Goal: Find contact information: Find contact information

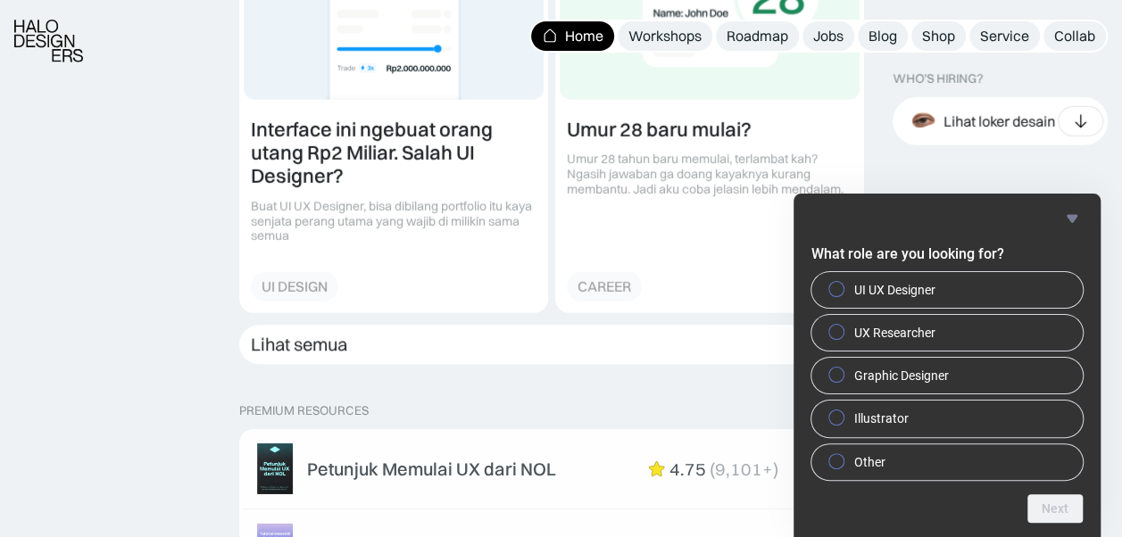
scroll to position [2512, 0]
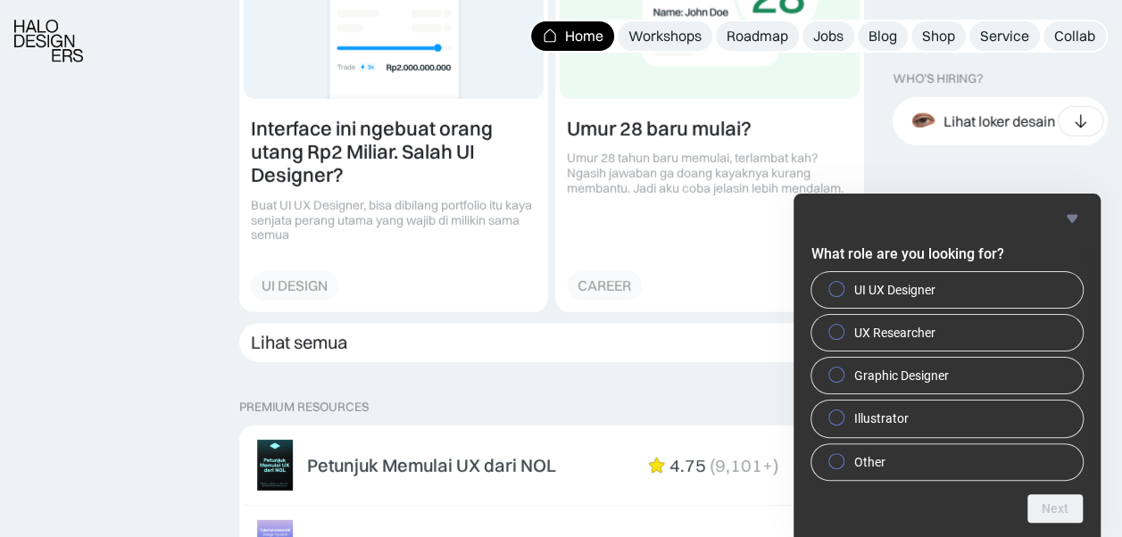
click at [1075, 214] on icon "Hide survey" at bounding box center [1072, 218] width 11 height 8
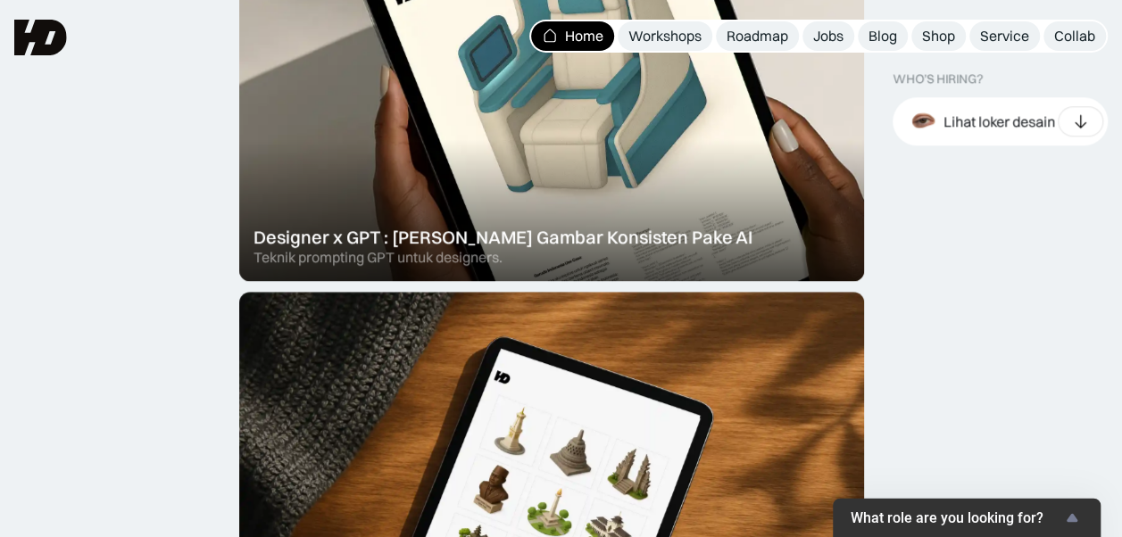
scroll to position [0, 0]
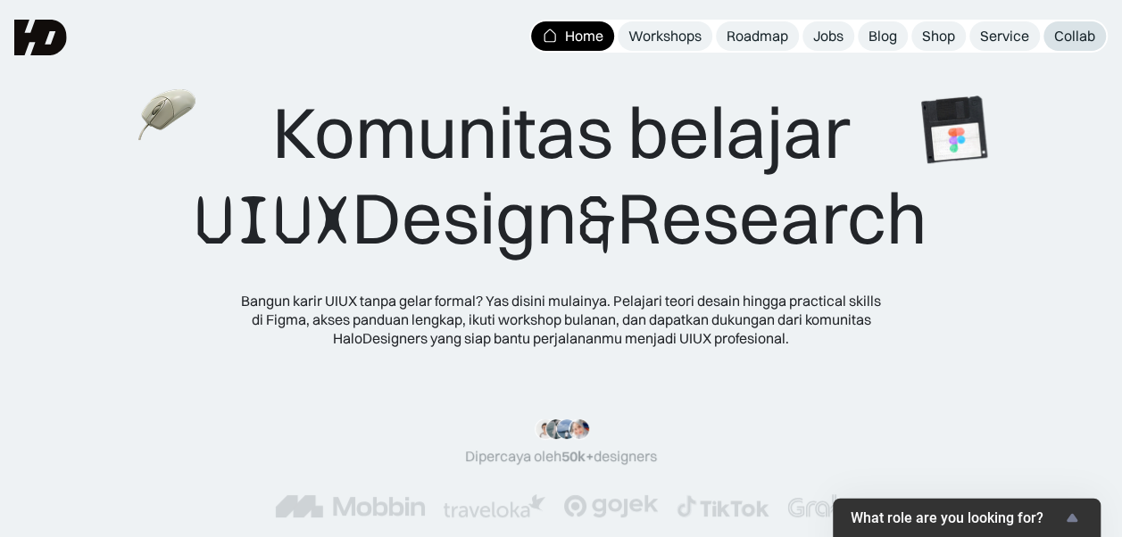
click at [1095, 37] on div "Collab" at bounding box center [1074, 36] width 41 height 19
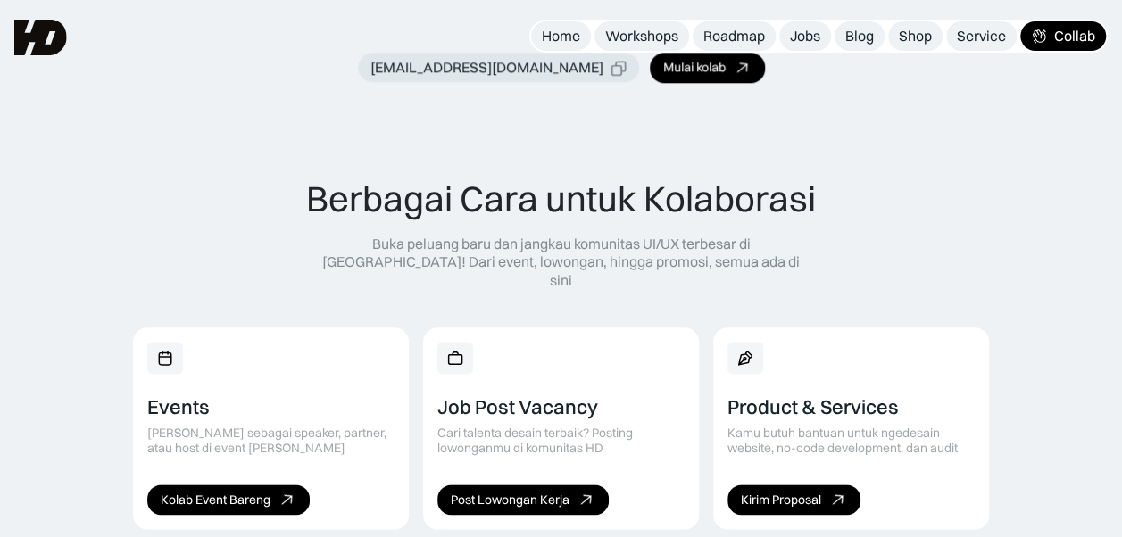
scroll to position [627, 0]
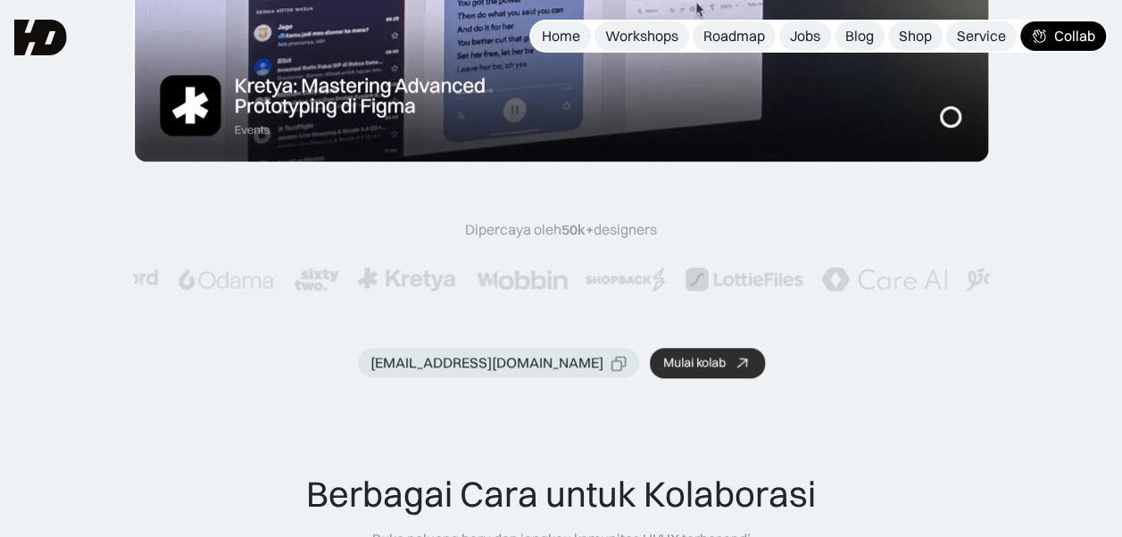
click at [663, 370] on div "Mulai kolab" at bounding box center [694, 362] width 62 height 15
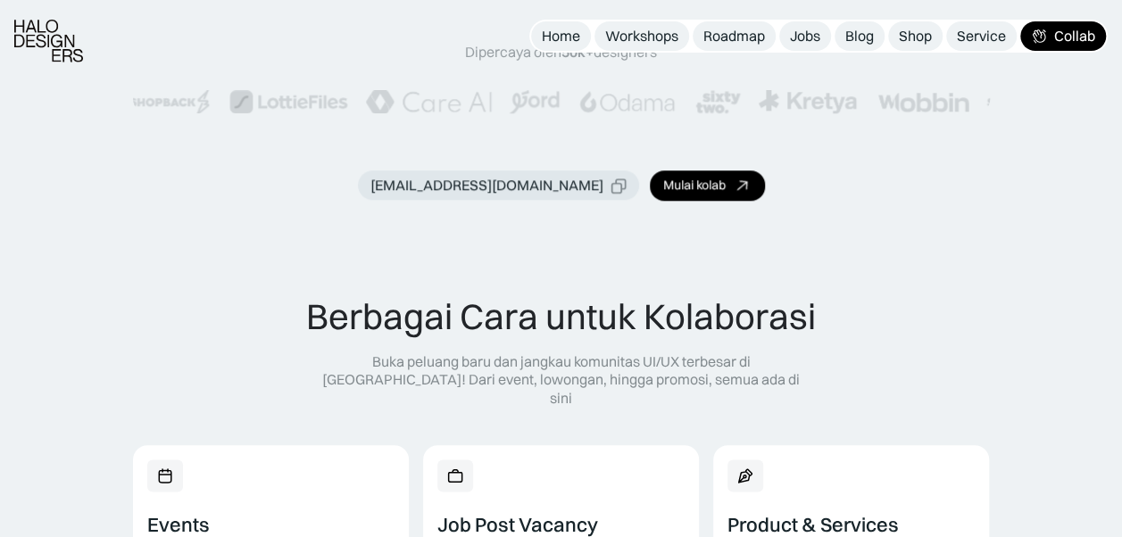
scroll to position [854, 0]
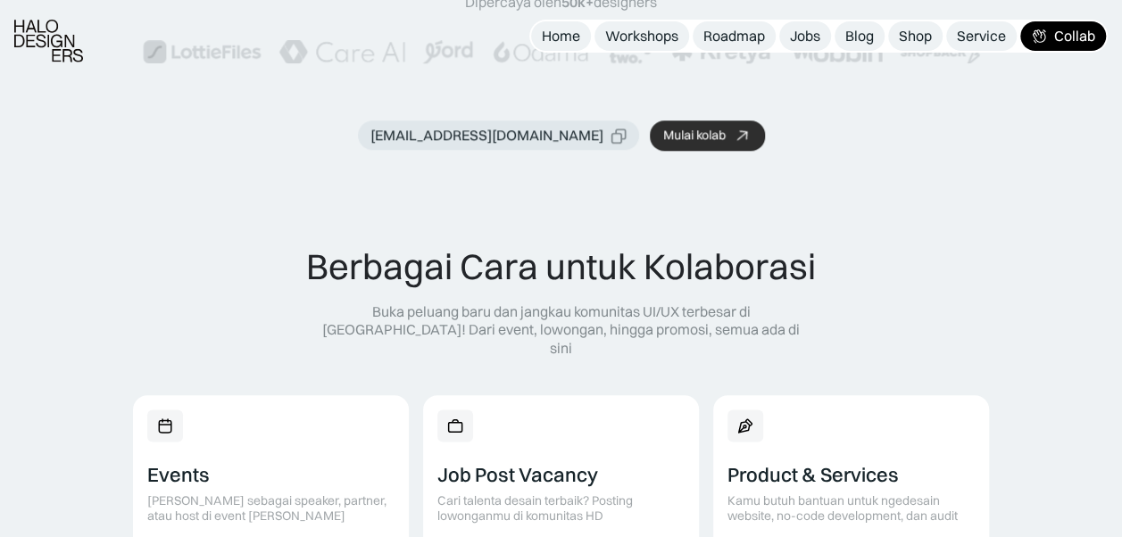
drag, startPoint x: 402, startPoint y: 108, endPoint x: 698, endPoint y: 124, distance: 296.9
click at [698, 124] on link "Mulai kolab" at bounding box center [707, 136] width 115 height 30
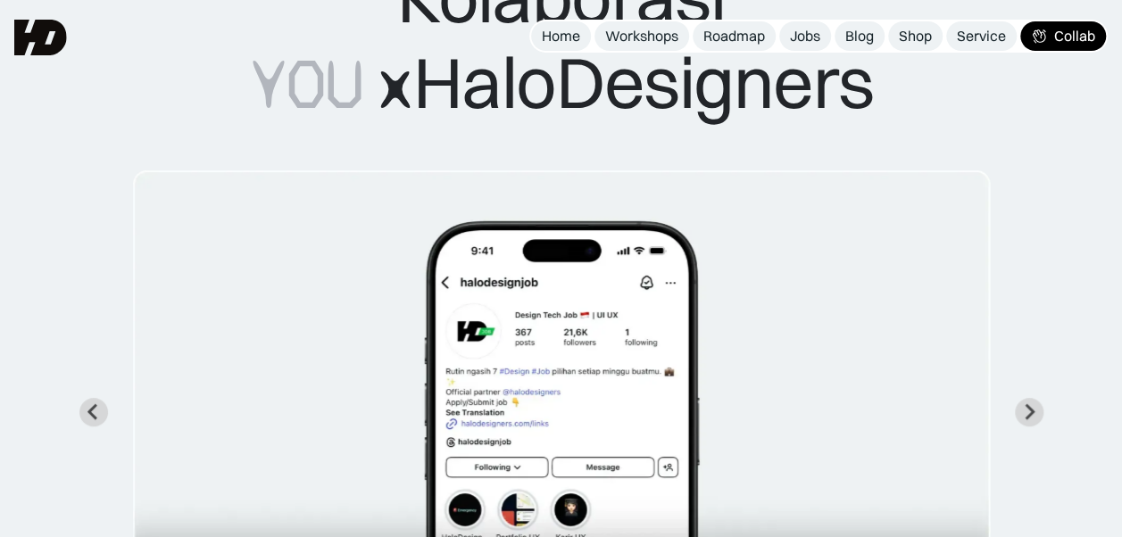
scroll to position [0, 0]
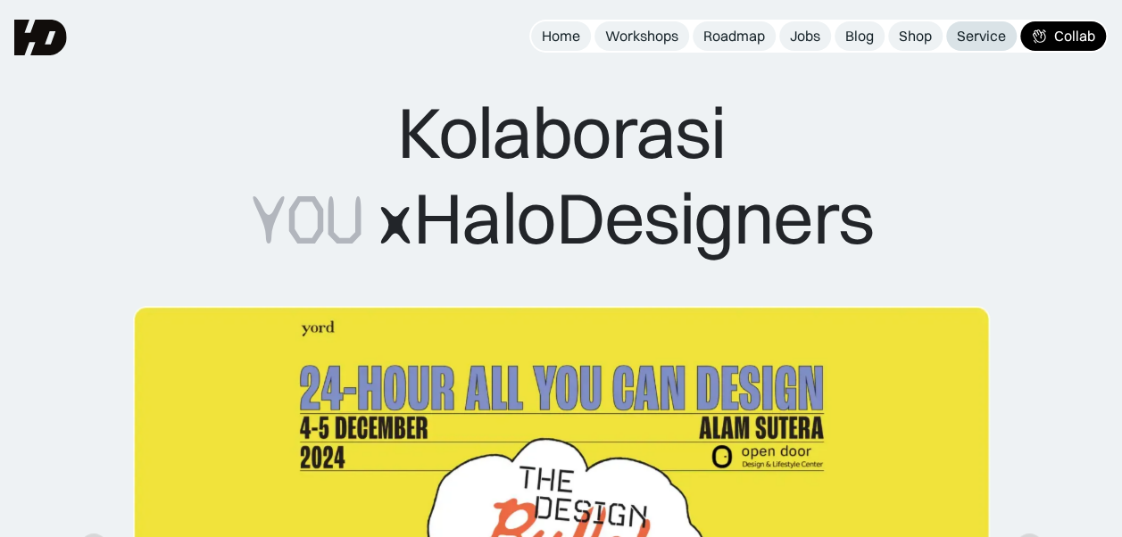
click at [1003, 30] on div "Service" at bounding box center [981, 36] width 49 height 19
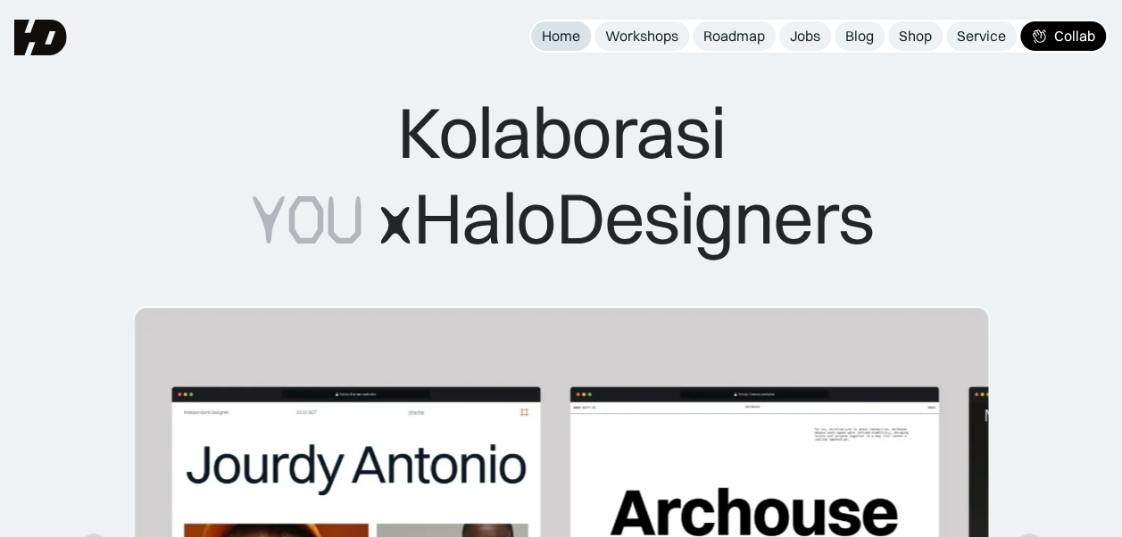
click at [542, 30] on div "Home" at bounding box center [561, 36] width 38 height 19
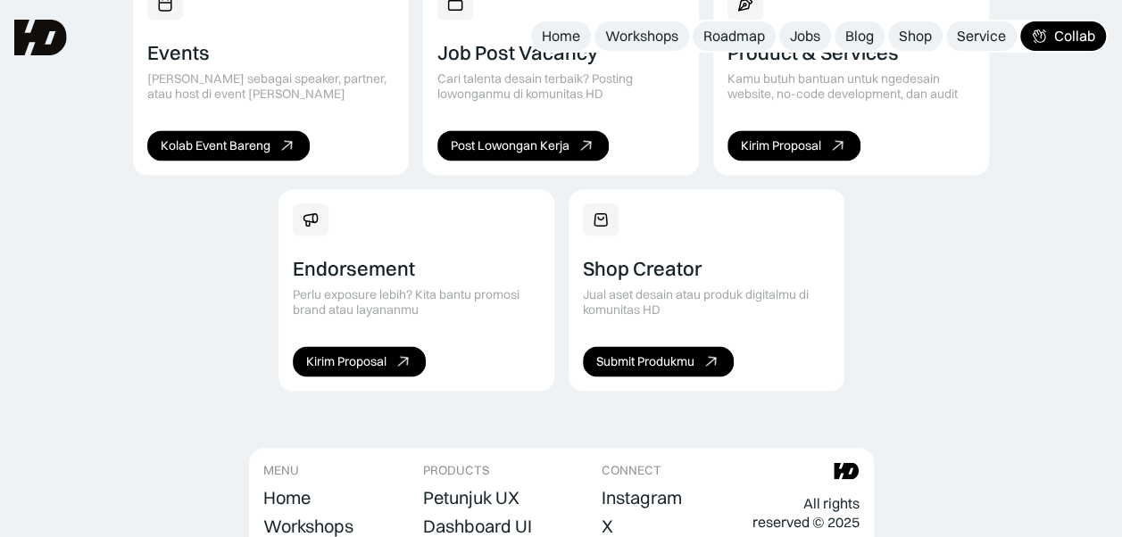
scroll to position [1277, 0]
click at [177, 139] on link "Kolab Event Bareng" at bounding box center [228, 145] width 162 height 30
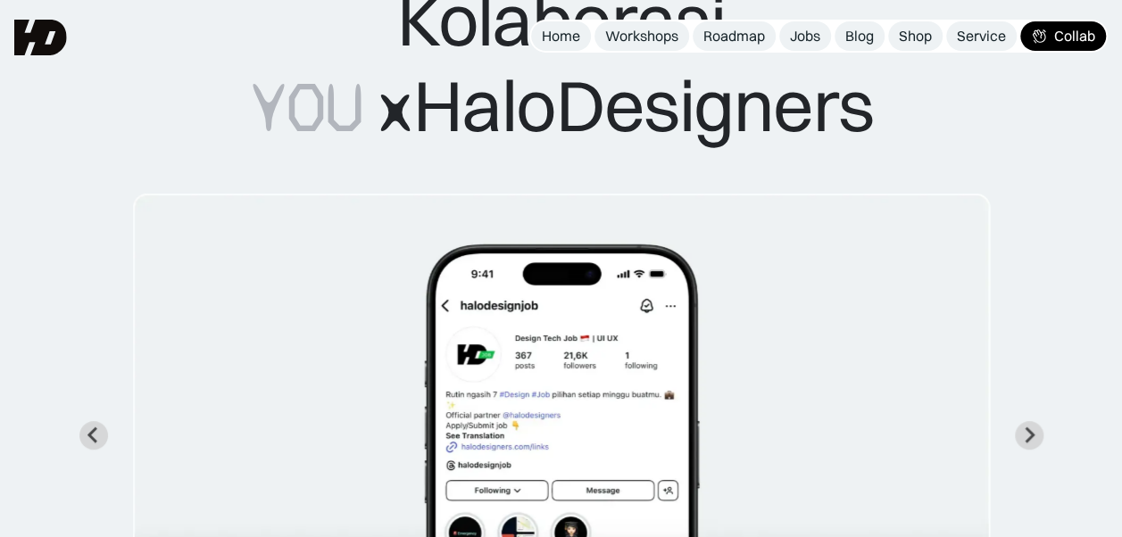
scroll to position [0, 0]
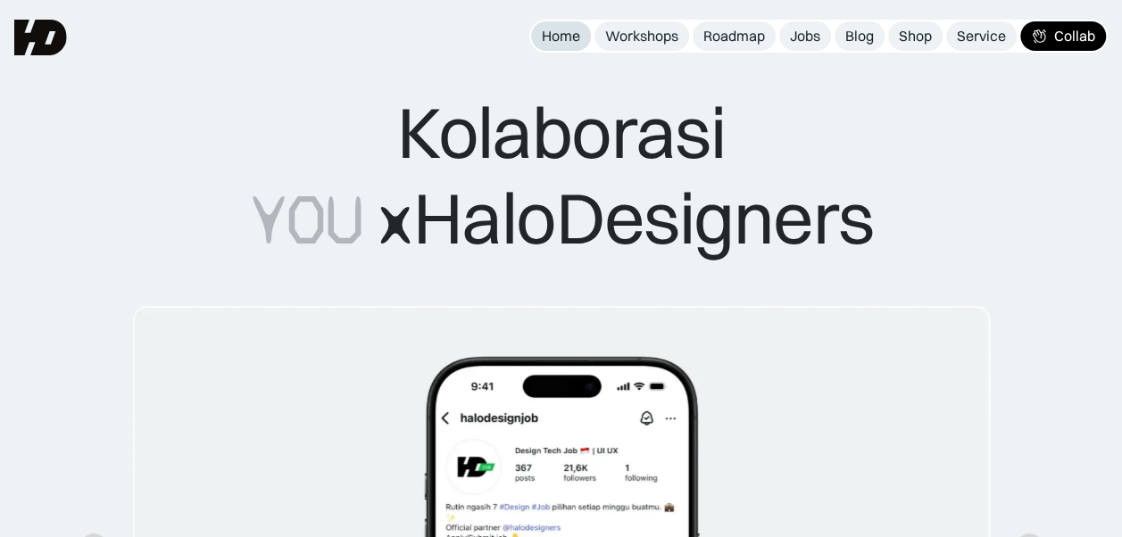
click at [552, 39] on div "Home" at bounding box center [561, 36] width 38 height 19
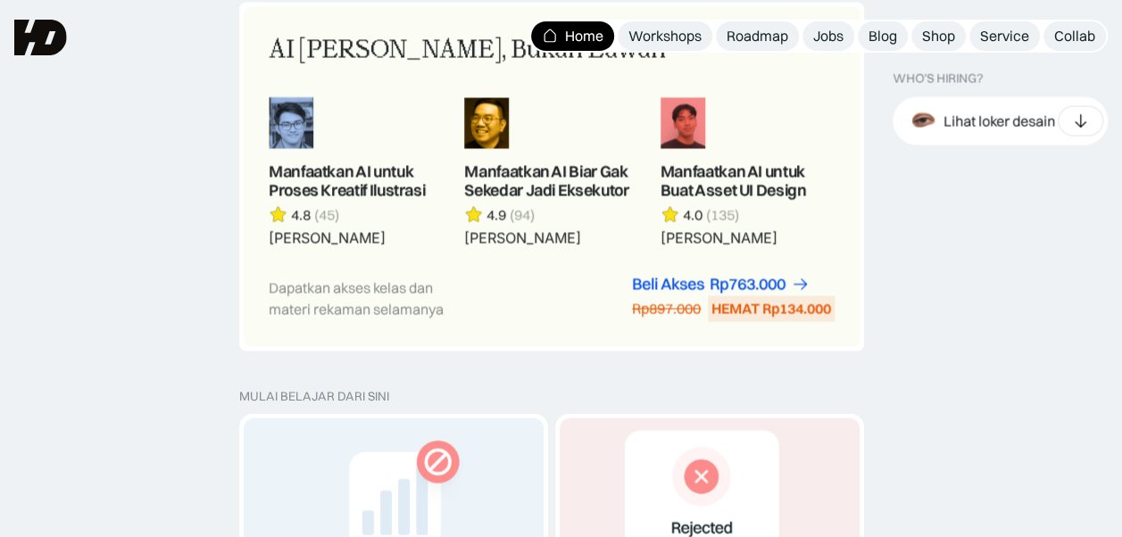
scroll to position [1551, 0]
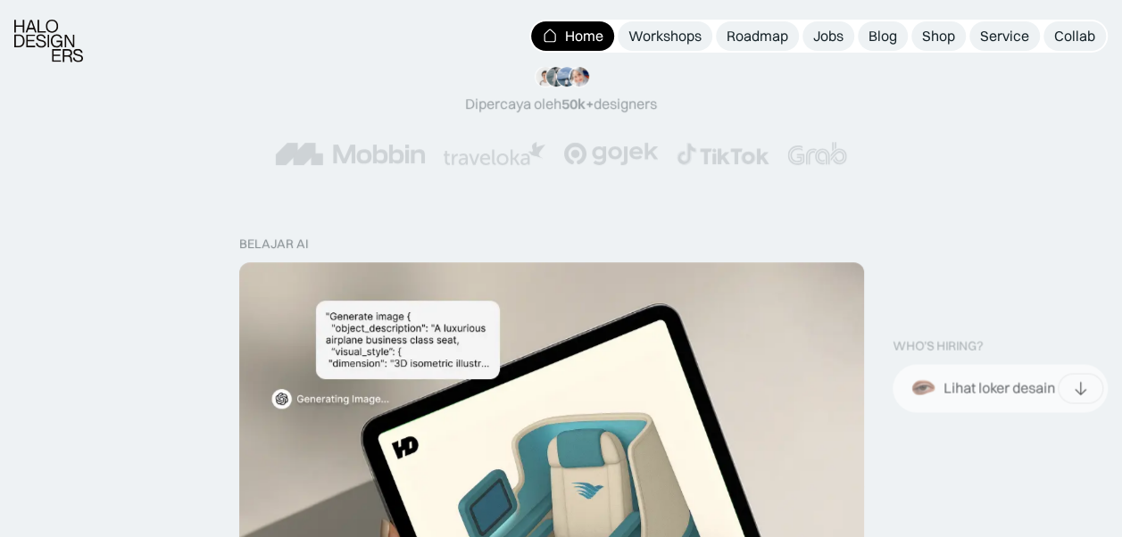
scroll to position [490, 0]
